Goal: Task Accomplishment & Management: Use online tool/utility

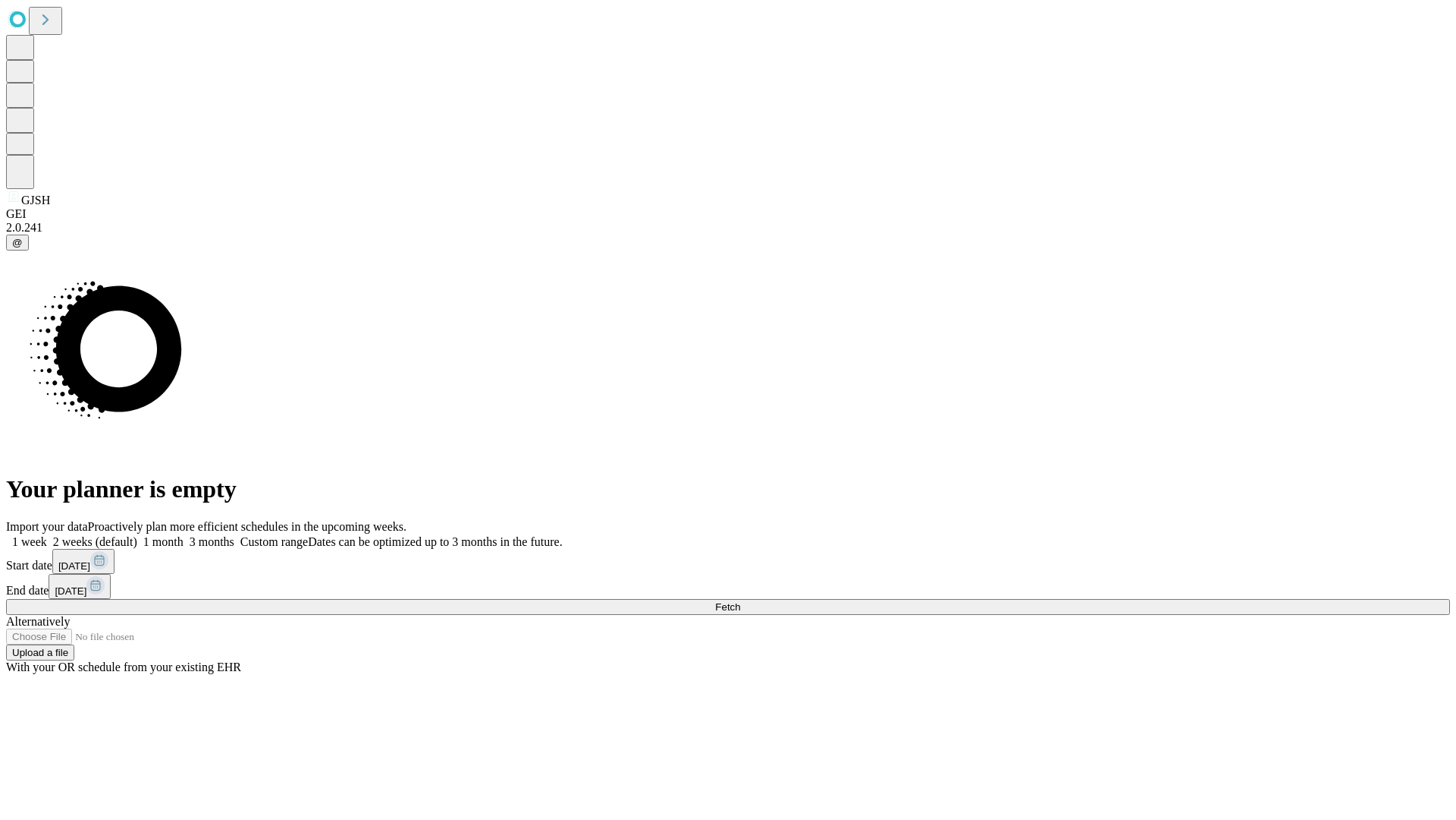
click at [741, 601] on span "Fetch" at bounding box center [728, 607] width 25 height 11
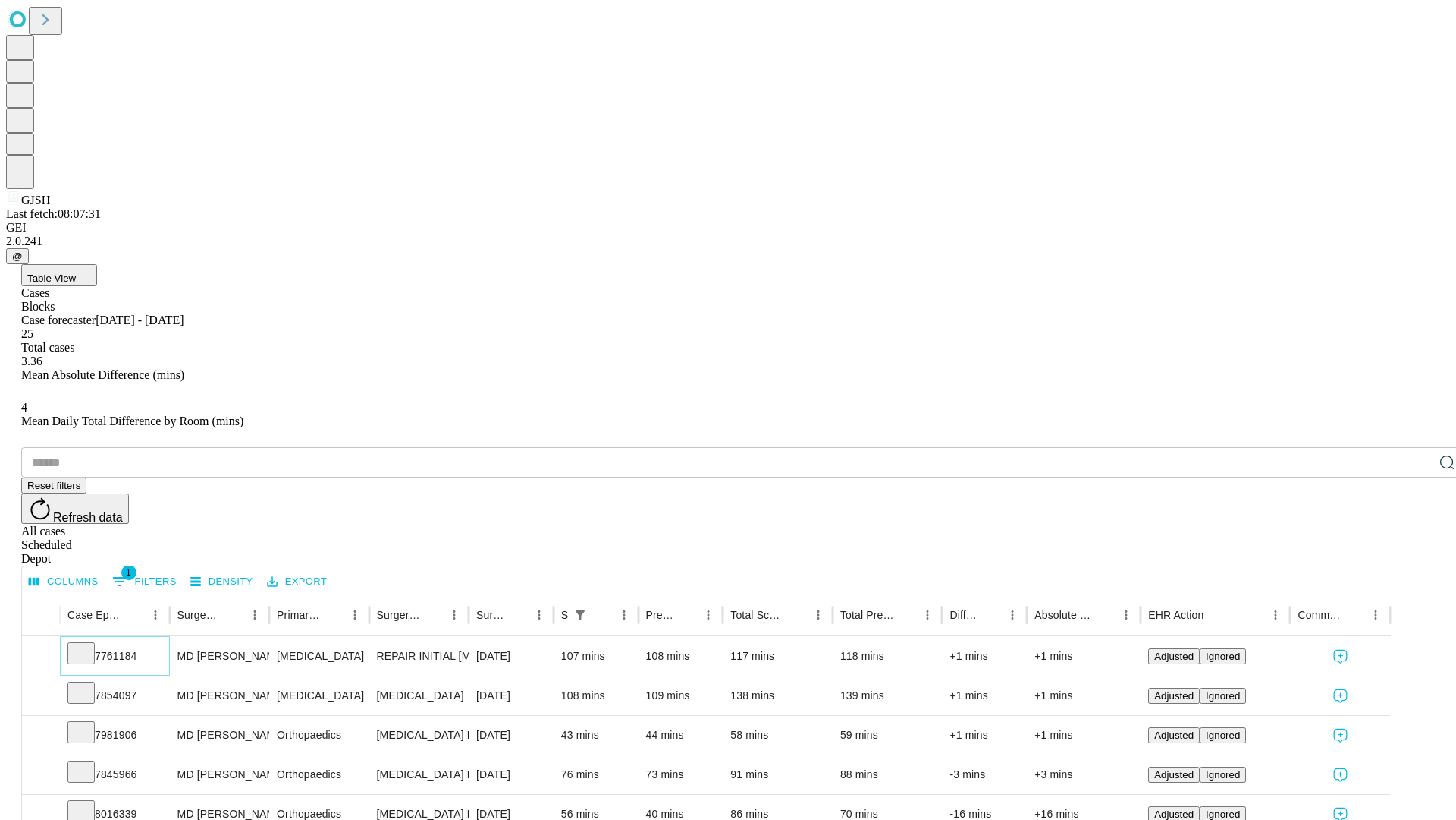
click at [88, 644] on icon at bounding box center [81, 652] width 15 height 15
